Goal: Task Accomplishment & Management: Use online tool/utility

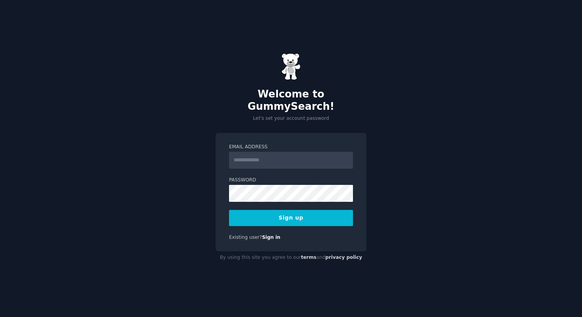
click at [252, 152] on input "Email Address" at bounding box center [291, 160] width 124 height 17
type input "**********"
click at [310, 219] on button "Sign up" at bounding box center [291, 218] width 124 height 16
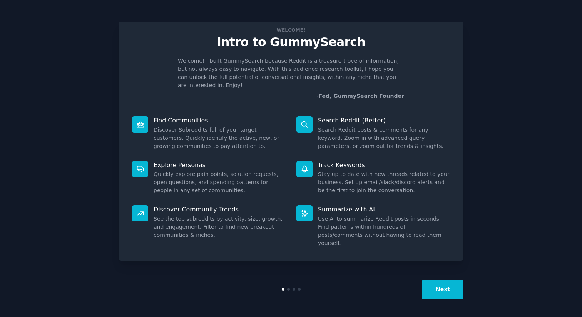
click at [443, 288] on button "Next" at bounding box center [442, 289] width 41 height 19
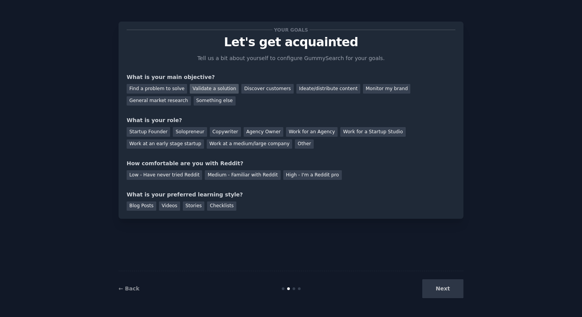
click at [212, 88] on div "Validate a solution" at bounding box center [214, 89] width 49 height 10
click at [172, 90] on div "Find a problem to solve" at bounding box center [157, 89] width 60 height 10
click at [208, 90] on div "Validate a solution" at bounding box center [214, 89] width 49 height 10
click at [146, 132] on div "Startup Founder" at bounding box center [148, 132] width 43 height 10
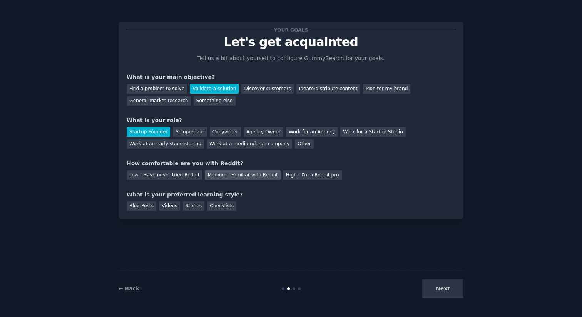
click at [253, 177] on div "Medium - Familiar with Reddit" at bounding box center [242, 175] width 75 height 10
click at [215, 210] on div "Your goals Let's get acquainted Tell us a bit about yourself to configure Gummy…" at bounding box center [290, 120] width 345 height 197
click at [217, 205] on div "Checklists" at bounding box center [221, 206] width 29 height 10
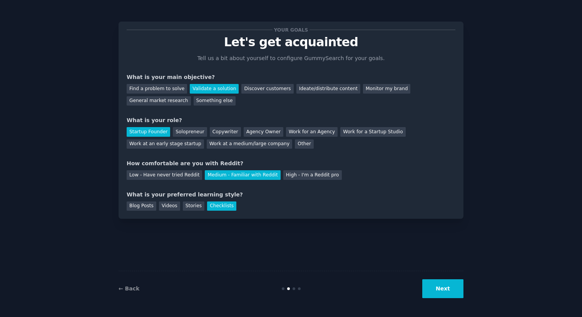
click at [446, 290] on button "Next" at bounding box center [442, 288] width 41 height 19
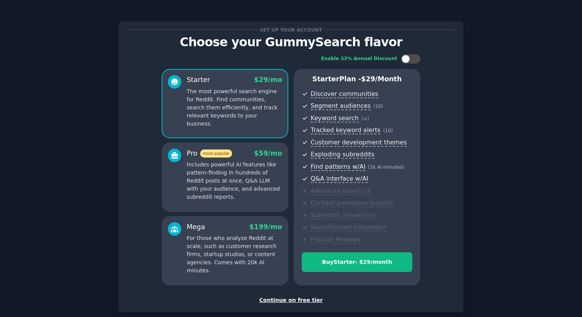
click at [291, 299] on div "Continue on free tier" at bounding box center [291, 300] width 328 height 8
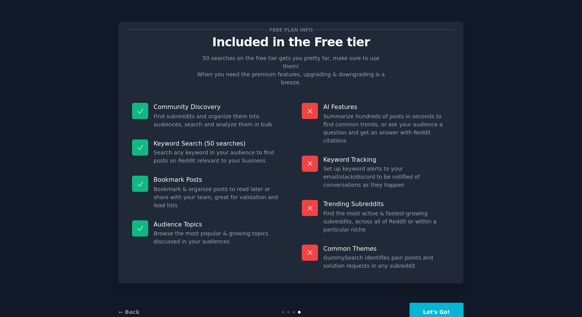
click at [429, 302] on button "Let's Go!" at bounding box center [436, 311] width 54 height 19
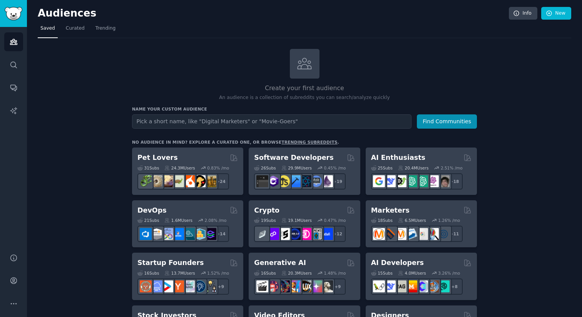
click at [140, 109] on h3 "Name your custom audience" at bounding box center [304, 108] width 345 height 5
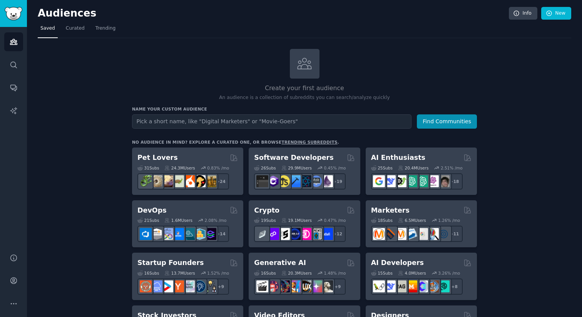
click at [140, 109] on h3 "Name your custom audience" at bounding box center [304, 108] width 345 height 5
click at [150, 64] on div "Create your first audience An audience is a collection of subreddits you can se…" at bounding box center [304, 75] width 345 height 52
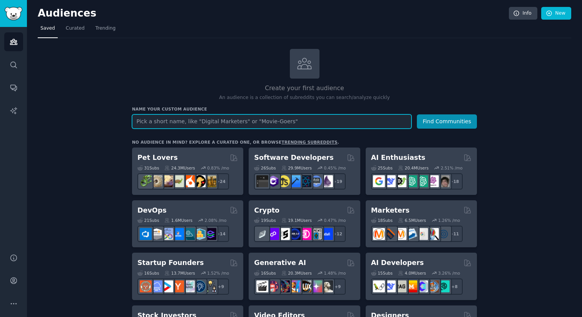
click at [152, 114] on input "text" at bounding box center [271, 121] width 279 height 14
type input "K"
type input "Parents"
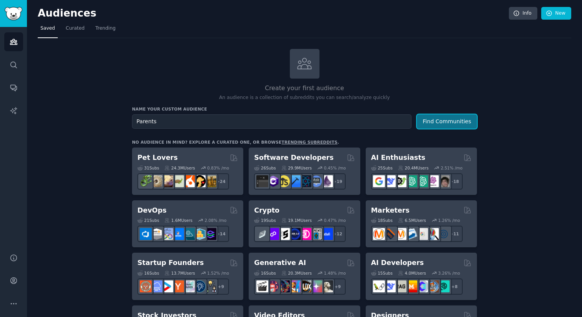
click at [444, 125] on button "Find Communities" at bounding box center [447, 121] width 60 height 14
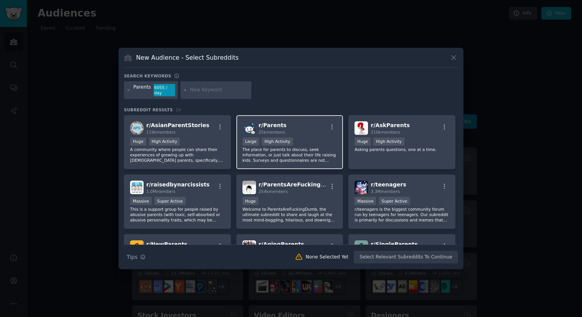
click at [301, 142] on div ">= 80th percentile for submissions / day Large High Activity" at bounding box center [289, 142] width 95 height 10
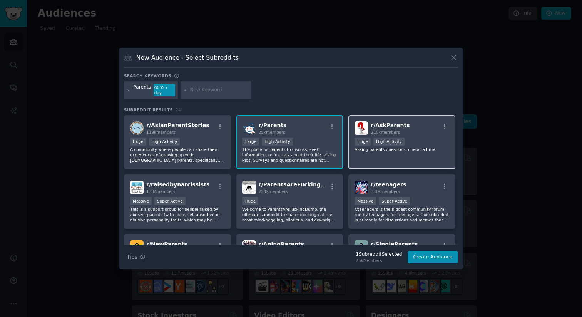
click at [430, 139] on div "100,000 - 1,000,000 members Huge High Activity" at bounding box center [401, 142] width 95 height 10
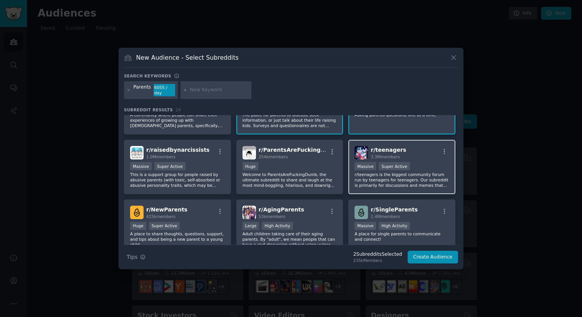
scroll to position [44, 0]
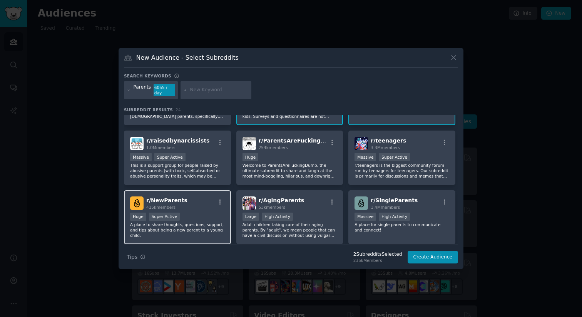
click at [203, 195] on div "r/ NewParents 415k members Huge Super Active A place to share thoughts, questio…" at bounding box center [177, 217] width 107 height 54
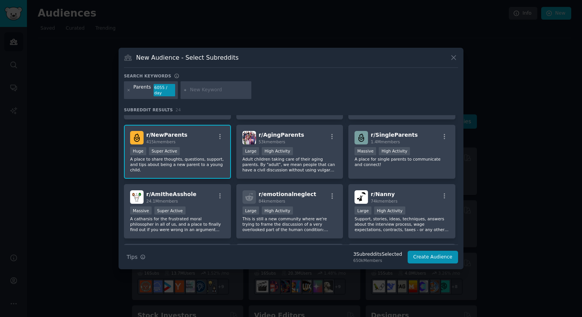
scroll to position [0, 0]
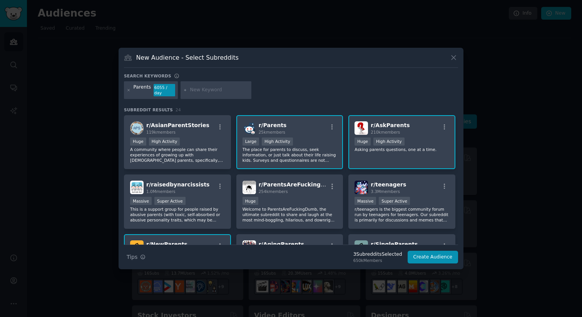
click at [203, 90] on input "text" at bounding box center [219, 90] width 58 height 7
type input "toys"
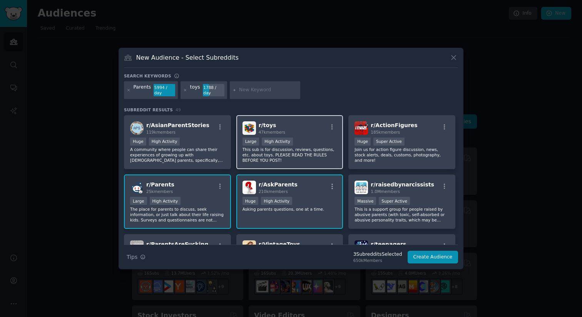
click at [294, 123] on div "r/ toys 47k members" at bounding box center [289, 127] width 95 height 13
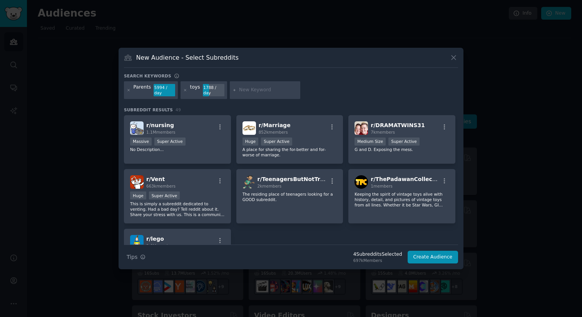
scroll to position [897, 0]
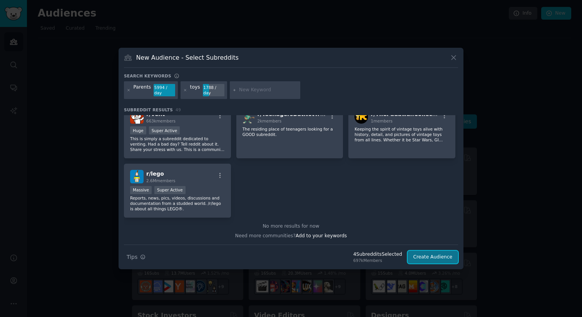
click at [439, 260] on button "Create Audience" at bounding box center [432, 256] width 51 height 13
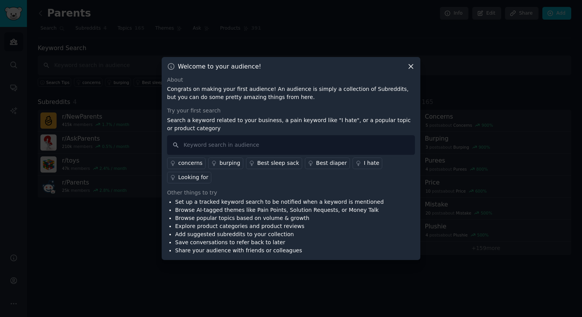
click at [231, 91] on p "Congrats on making your first audience! An audience is simply a collection of S…" at bounding box center [291, 93] width 248 height 16
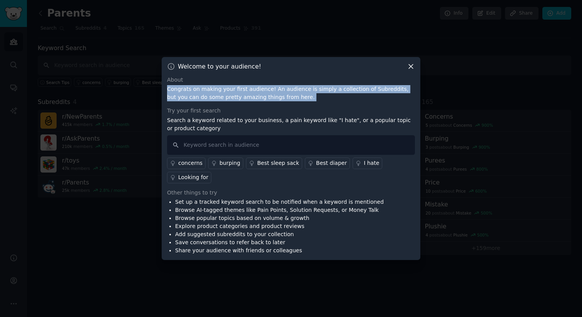
click at [231, 91] on p "Congrats on making your first audience! An audience is simply a collection of S…" at bounding box center [291, 93] width 248 height 16
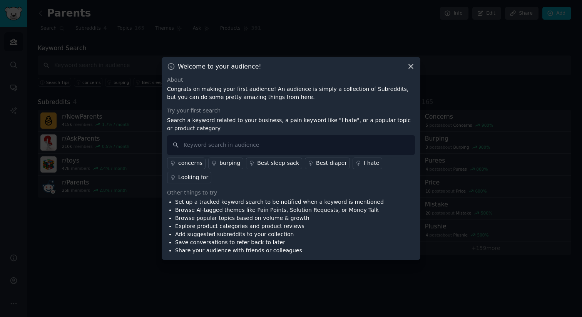
click at [231, 91] on p "Congrats on making your first audience! An audience is simply a collection of S…" at bounding box center [291, 93] width 248 height 16
click at [189, 98] on p "Congrats on making your first audience! An audience is simply a collection of S…" at bounding box center [291, 93] width 248 height 16
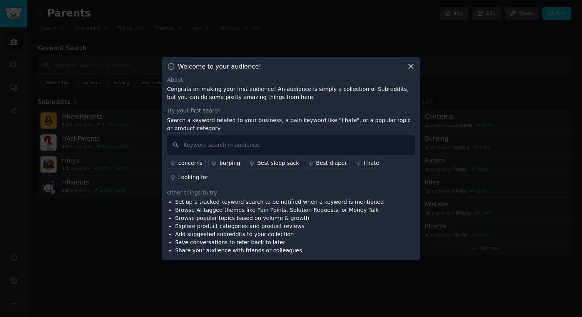
click at [189, 98] on p "Congrats on making your first audience! An audience is simply a collection of S…" at bounding box center [291, 93] width 248 height 16
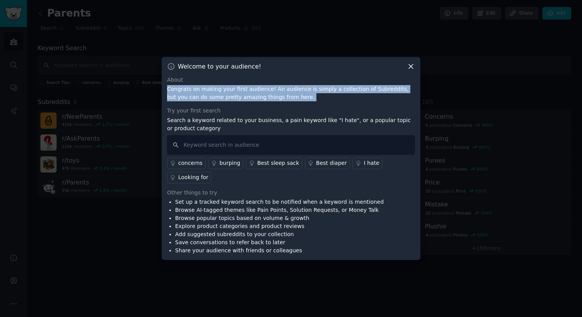
click at [184, 122] on p "Search a keyword related to your business, a pain keyword like "I hate", or a p…" at bounding box center [291, 124] width 248 height 16
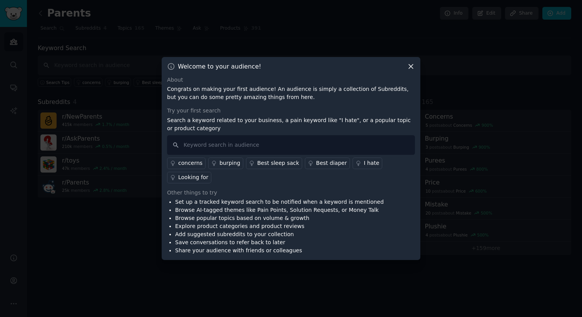
click at [184, 122] on p "Search a keyword related to your business, a pain keyword like "I hate", or a p…" at bounding box center [291, 124] width 248 height 16
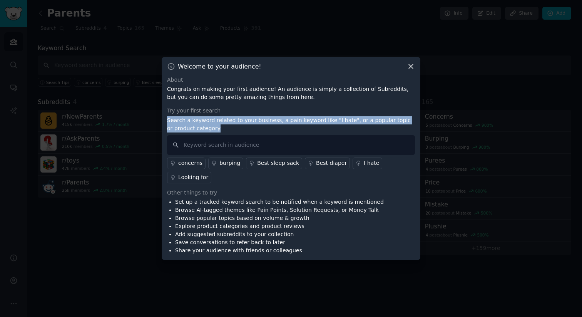
click at [184, 122] on p "Search a keyword related to your business, a pain keyword like "I hate", or a p…" at bounding box center [291, 124] width 248 height 16
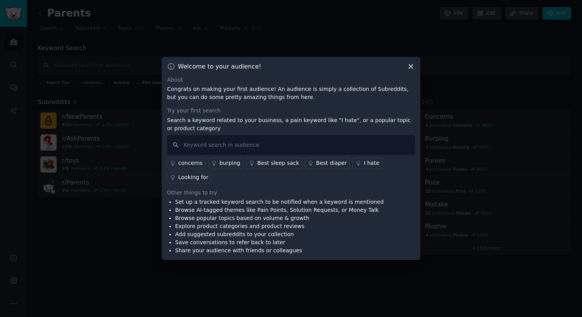
click at [184, 122] on p "Search a keyword related to your business, a pain keyword like "I hate", or a p…" at bounding box center [291, 124] width 248 height 16
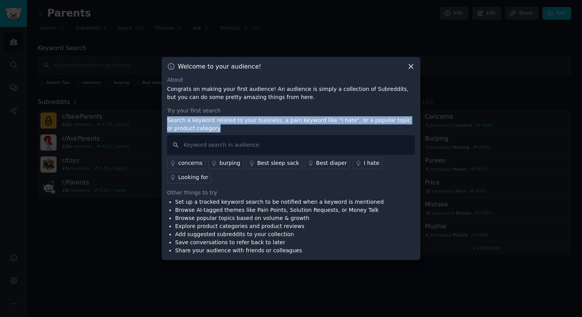
click at [184, 122] on p "Search a keyword related to your business, a pain keyword like "I hate", or a p…" at bounding box center [291, 124] width 248 height 16
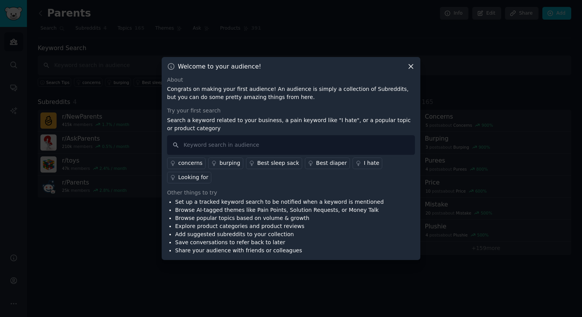
click at [184, 122] on p "Search a keyword related to your business, a pain keyword like "I hate", or a p…" at bounding box center [291, 124] width 248 height 16
click at [196, 148] on input "text" at bounding box center [291, 145] width 248 height 20
type input "l"
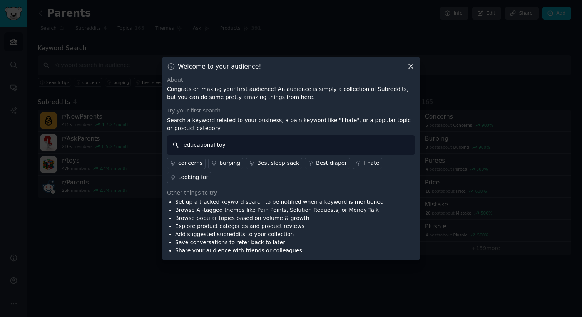
type input "educational toys"
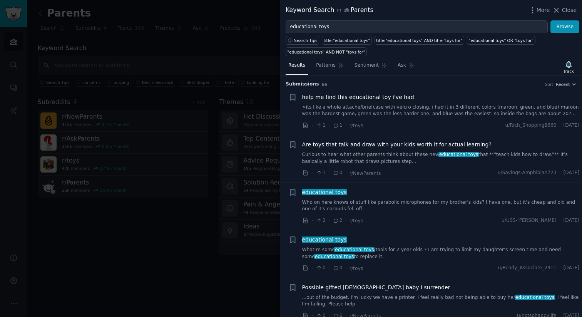
click at [344, 144] on span "Are toys that talk and draw with your kids worth it for actual learning?" at bounding box center [396, 144] width 189 height 8
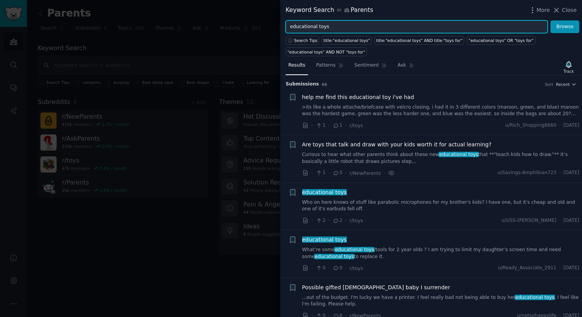
click at [343, 27] on input "educational toys" at bounding box center [416, 26] width 262 height 13
type input "ai toy"
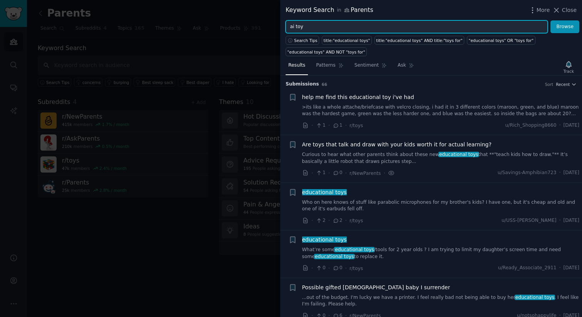
click at [550, 20] on button "Browse" at bounding box center [564, 26] width 29 height 13
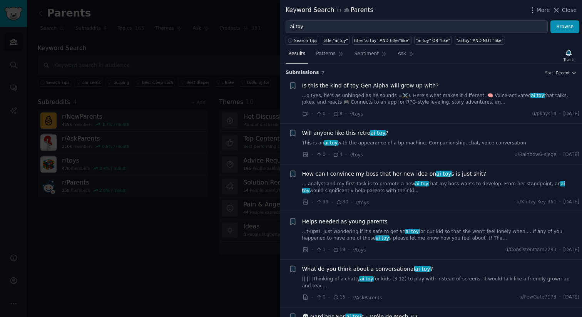
click at [331, 84] on span "Is this the kind of toy Gen Alpha will grow up with?" at bounding box center [370, 86] width 137 height 8
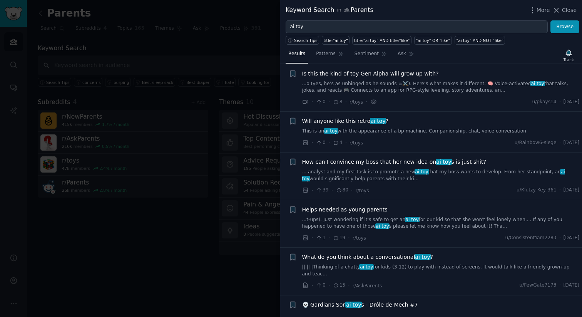
scroll to position [17, 0]
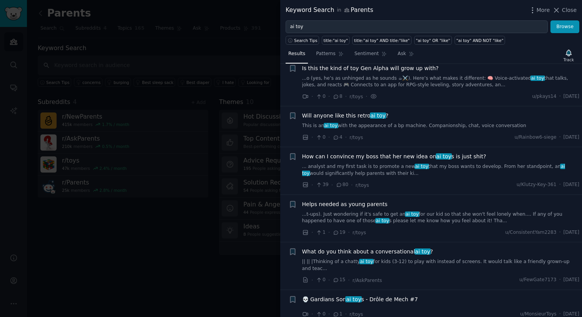
click at [326, 154] on span "How can I convince my boss that her new idea on ai toy s is just shit?" at bounding box center [394, 156] width 184 height 8
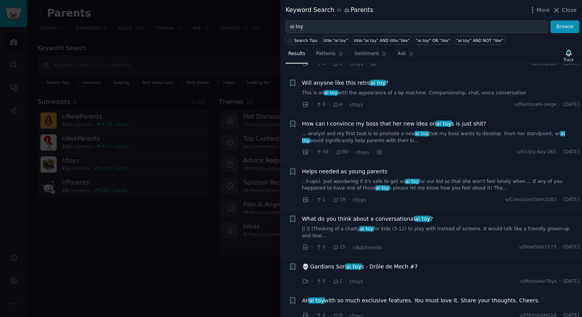
scroll to position [58, 0]
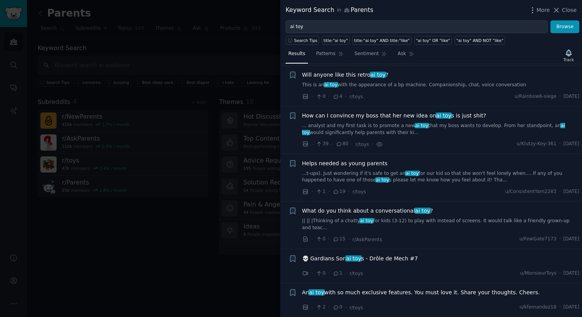
click at [324, 162] on span "Helps needed as young parents" at bounding box center [344, 163] width 85 height 8
click at [334, 210] on span "What do you think about a conversational ai toy ?" at bounding box center [367, 211] width 131 height 8
click at [348, 291] on span "An ai toy with so much exclusive features. You must love it. Share your thought…" at bounding box center [421, 292] width 238 height 8
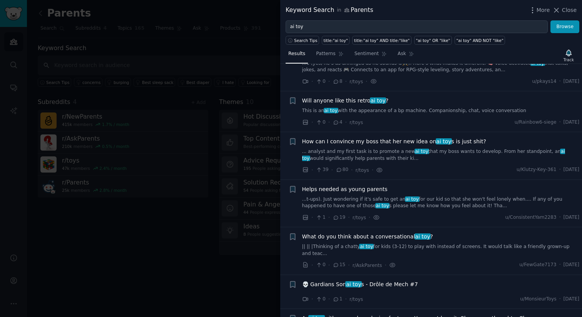
scroll to position [0, 0]
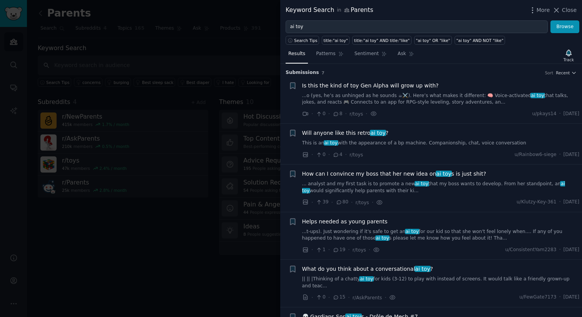
click at [332, 85] on span "Is this the kind of toy Gen Alpha will grow up with?" at bounding box center [370, 86] width 137 height 8
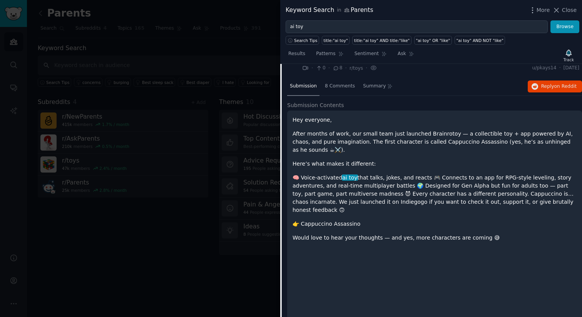
scroll to position [20, 0]
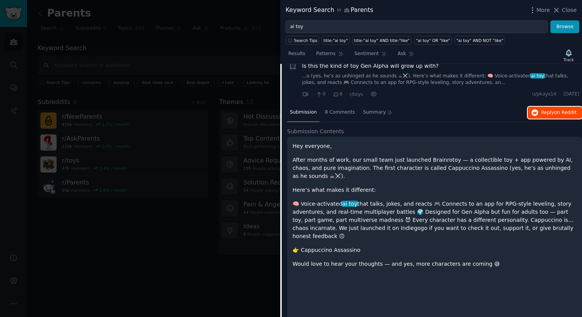
click at [548, 113] on span "Reply on Reddit" at bounding box center [558, 112] width 35 height 7
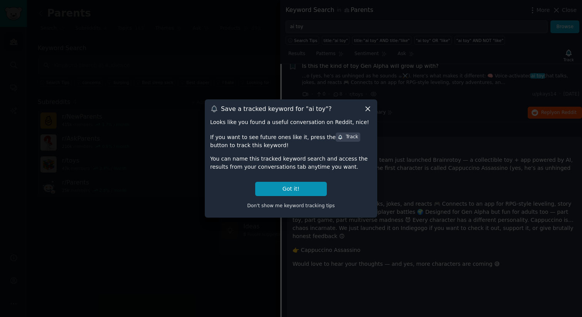
click at [366, 109] on icon at bounding box center [367, 109] width 8 height 8
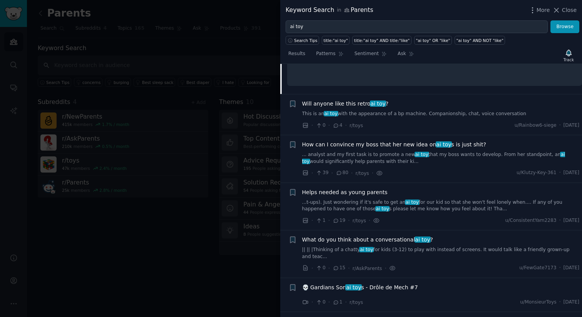
scroll to position [300, 0]
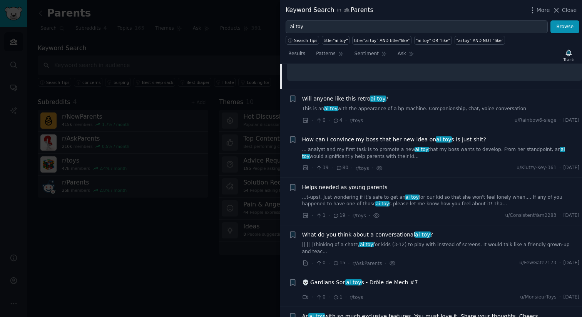
click at [346, 136] on div "How can I convince my boss that her new idea on ai toy s is just shit? ... anal…" at bounding box center [440, 147] width 277 height 24
click at [372, 135] on span "How can I convince my boss that her new idea on ai toy s is just shit?" at bounding box center [394, 139] width 184 height 8
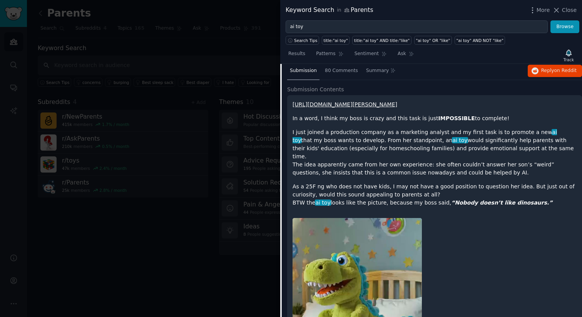
scroll to position [143, 0]
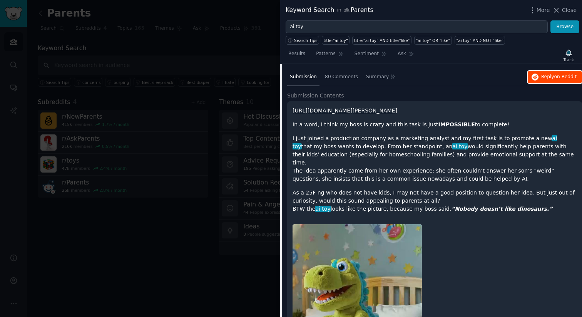
click at [557, 80] on button "Reply on Reddit" at bounding box center [554, 77] width 54 height 12
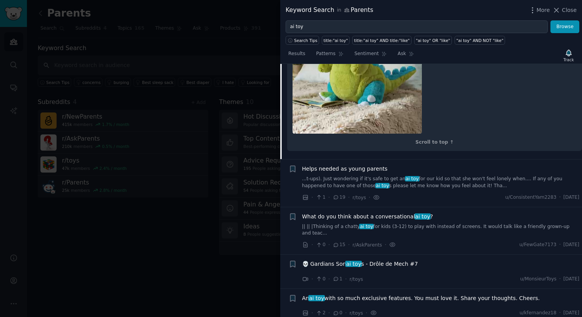
scroll to position [400, 0]
click at [359, 171] on span "Helps needed as young parents" at bounding box center [344, 168] width 85 height 8
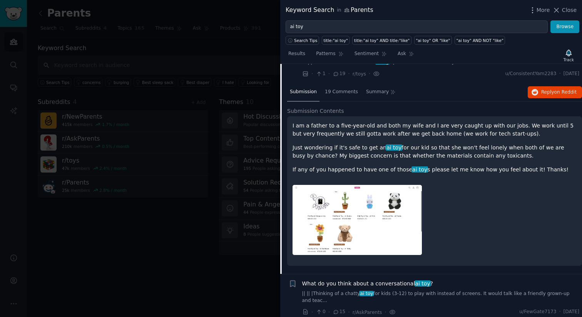
scroll to position [148, 0]
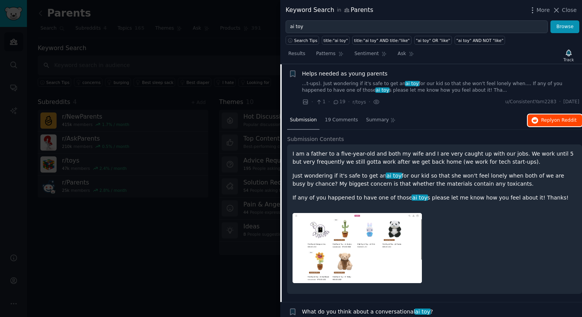
click at [543, 122] on span "Reply on Reddit" at bounding box center [558, 120] width 35 height 7
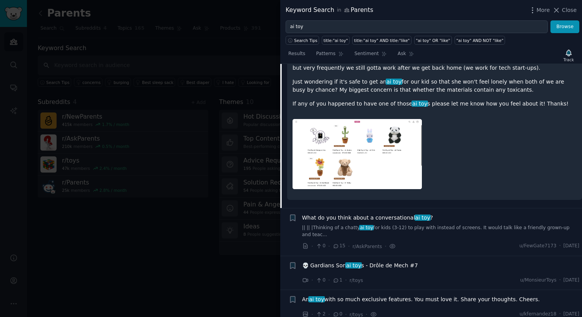
scroll to position [248, 0]
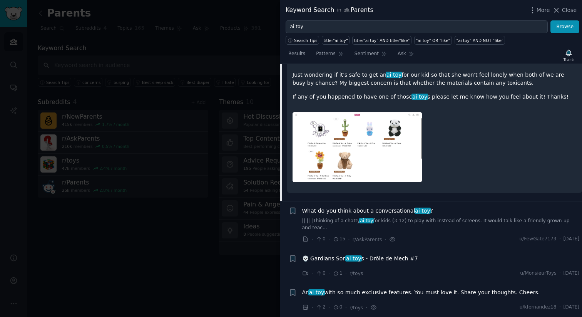
click at [382, 212] on span "What do you think about a conversational ai toy ?" at bounding box center [367, 211] width 131 height 8
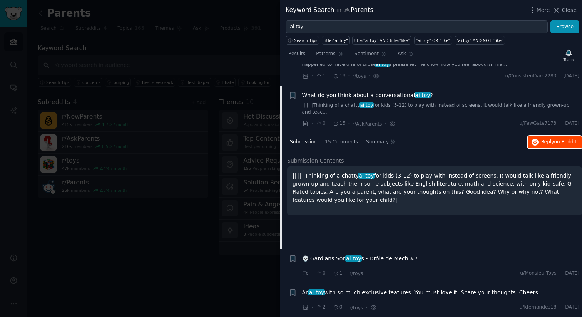
click at [548, 142] on span "Reply on Reddit" at bounding box center [558, 141] width 35 height 7
click at [423, 291] on span "An ai toy with so much exclusive features. You must love it. Share your thought…" at bounding box center [421, 292] width 238 height 8
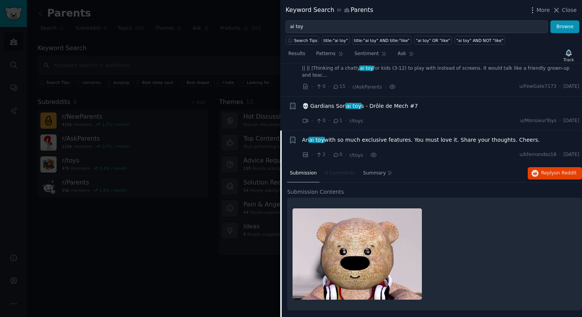
scroll to position [212, 0]
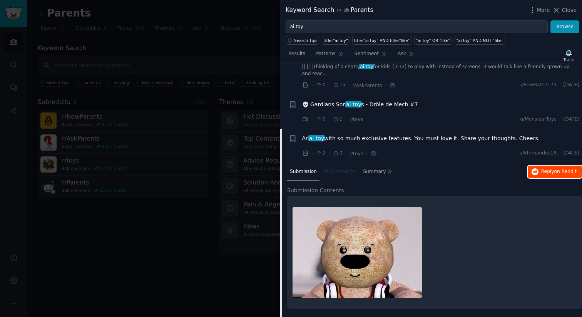
click at [550, 169] on span "Reply on Reddit" at bounding box center [558, 171] width 35 height 7
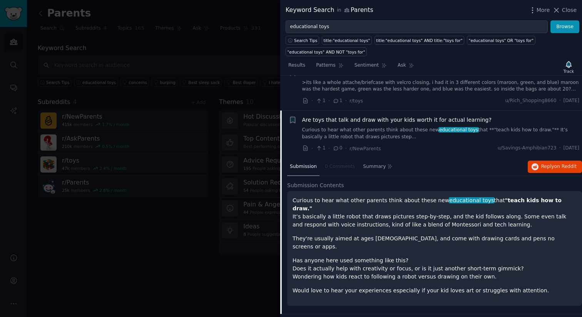
scroll to position [24, 0]
click at [359, 120] on span "Are toys that talk and draw with your kids worth it for actual learning?" at bounding box center [396, 120] width 189 height 8
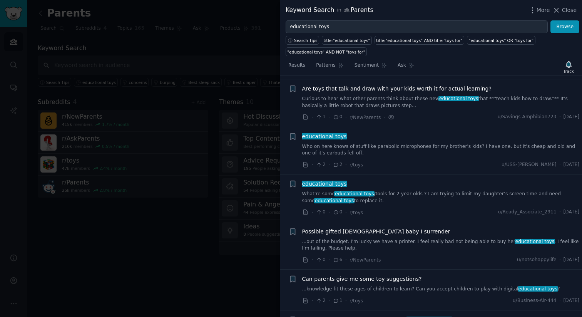
scroll to position [60, 0]
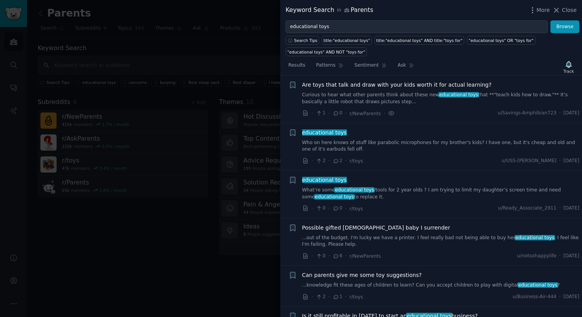
click at [363, 82] on span "Are toys that talk and draw with your kids worth it for actual learning?" at bounding box center [396, 85] width 189 height 8
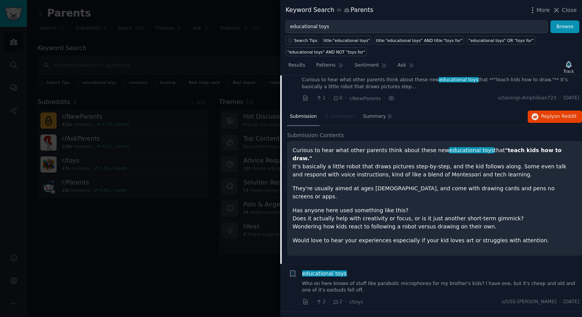
scroll to position [75, 0]
click at [562, 117] on span "on Reddit" at bounding box center [565, 115] width 22 height 5
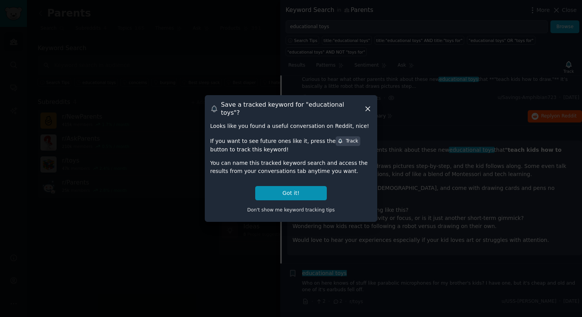
click at [365, 107] on icon at bounding box center [367, 109] width 4 height 4
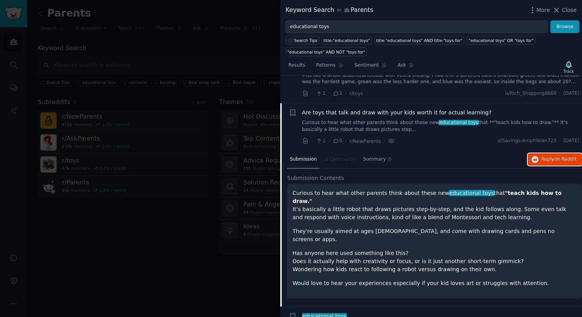
scroll to position [28, 0]
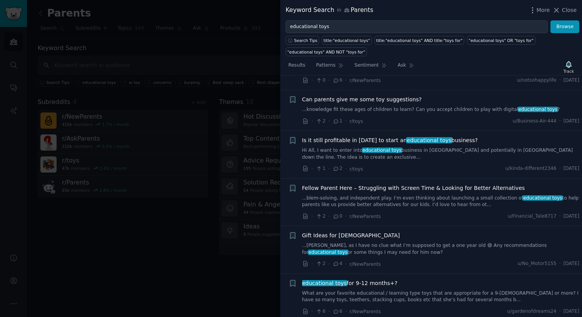
scroll to position [236, 0]
click at [345, 151] on link "Hi All, I want to enter into educational toys business in Canada and potentiall…" at bounding box center [440, 152] width 277 height 13
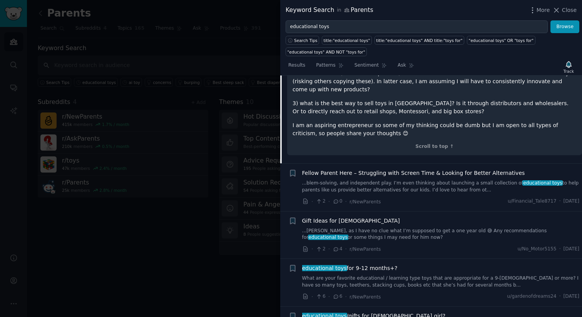
scroll to position [473, 0]
click at [355, 179] on link "...blem-solving, and independent play. I’m even thinking about launching a smal…" at bounding box center [440, 185] width 277 height 13
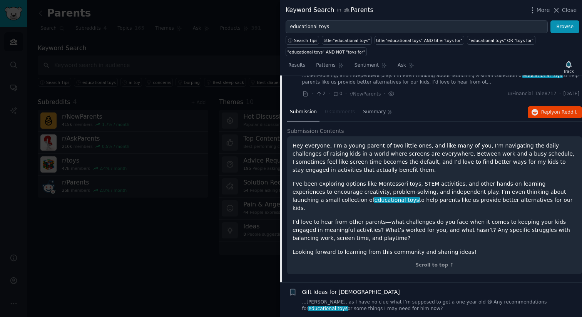
scroll to position [338, 0]
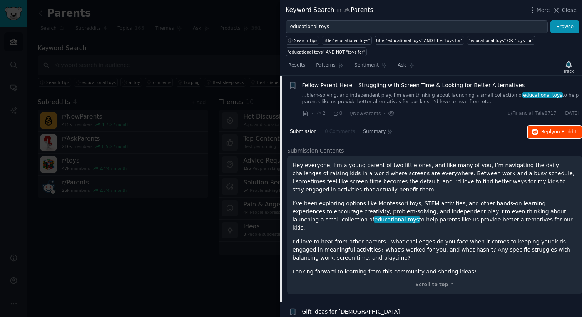
click at [550, 135] on button "Reply on Reddit" at bounding box center [554, 132] width 54 height 12
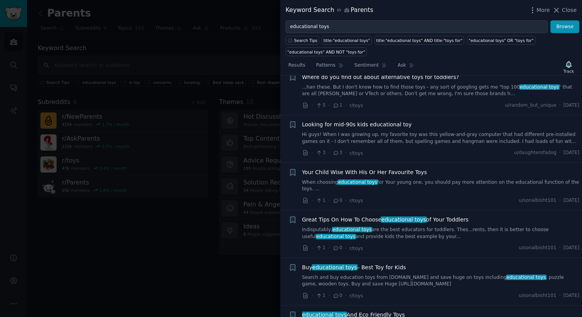
scroll to position [2859, 0]
